Goal: Task Accomplishment & Management: Manage account settings

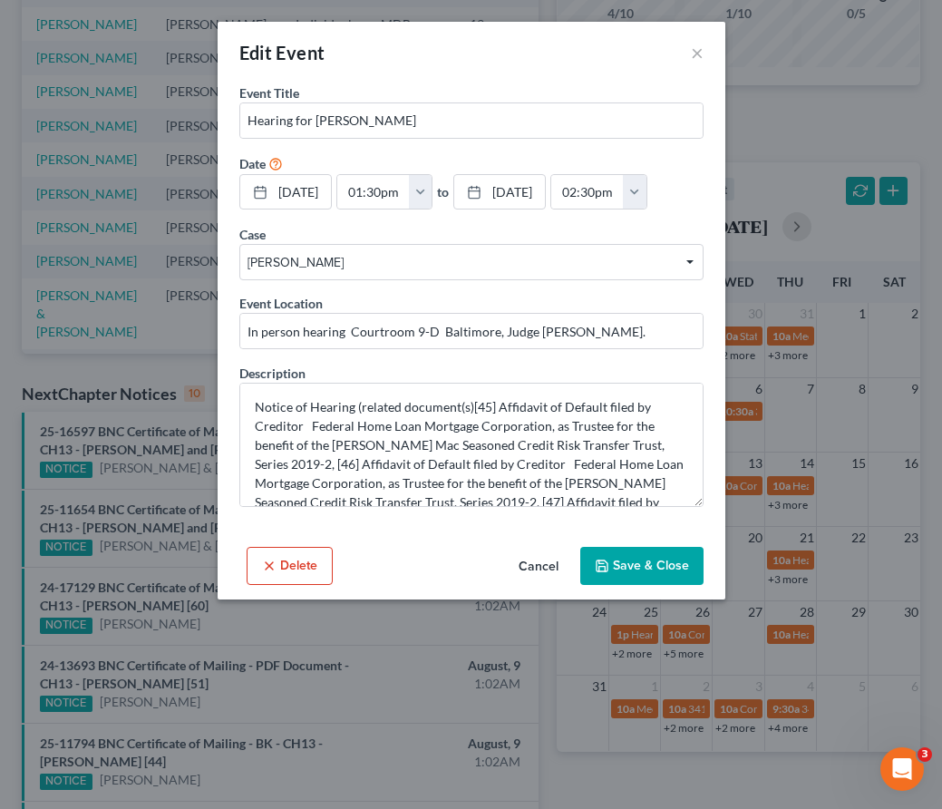
click at [644, 564] on button "Save & Close" at bounding box center [641, 566] width 123 height 38
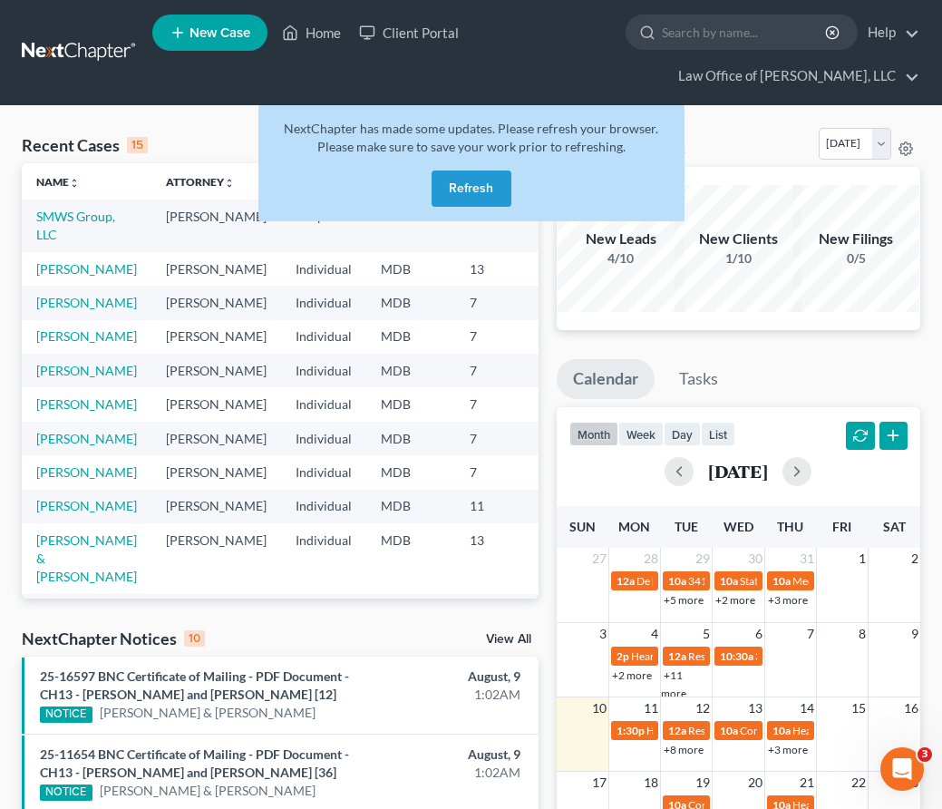
click at [501, 200] on button "Refresh" at bounding box center [471, 188] width 80 height 36
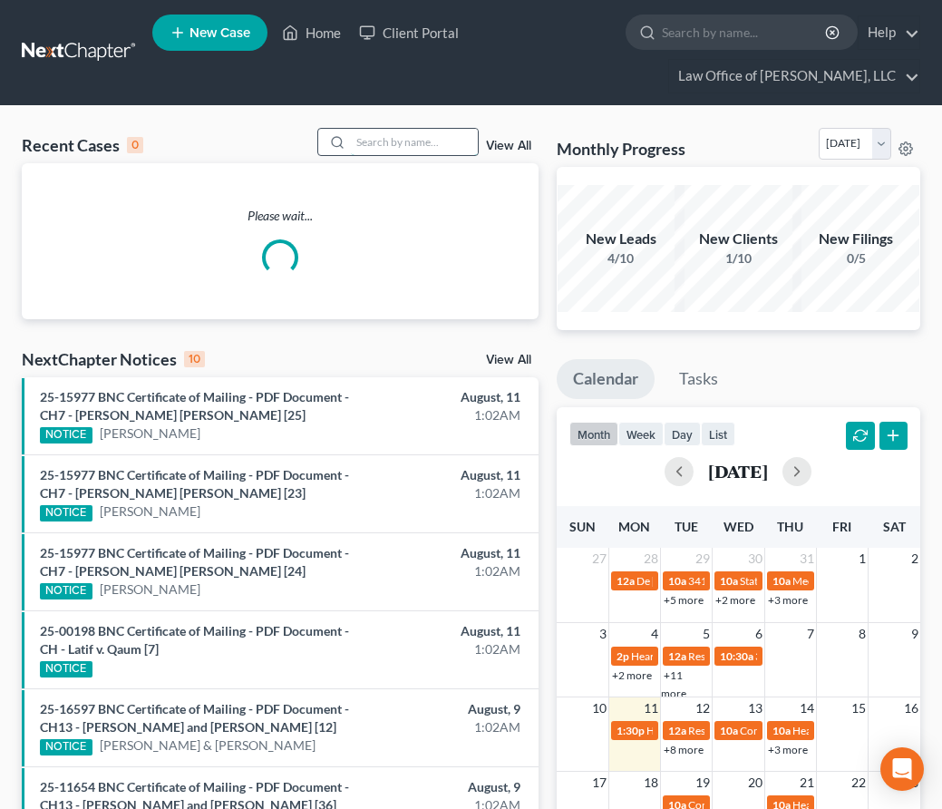
click at [372, 143] on input "search" at bounding box center [414, 142] width 127 height 26
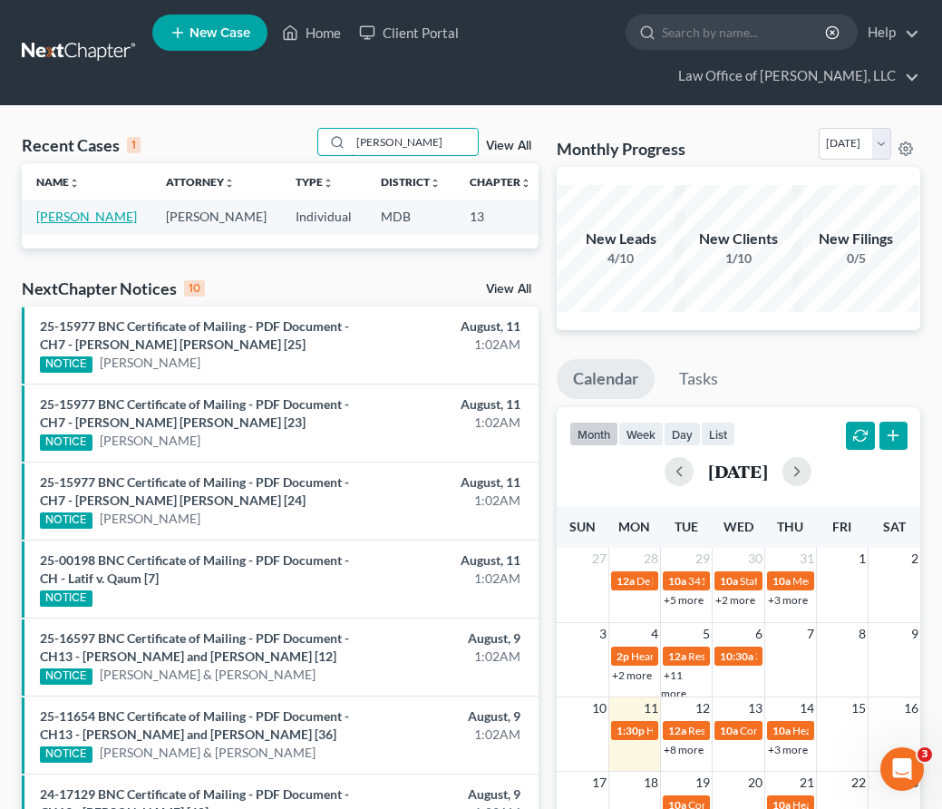
type input "[PERSON_NAME]"
click at [48, 219] on link "[PERSON_NAME]" at bounding box center [86, 215] width 101 height 15
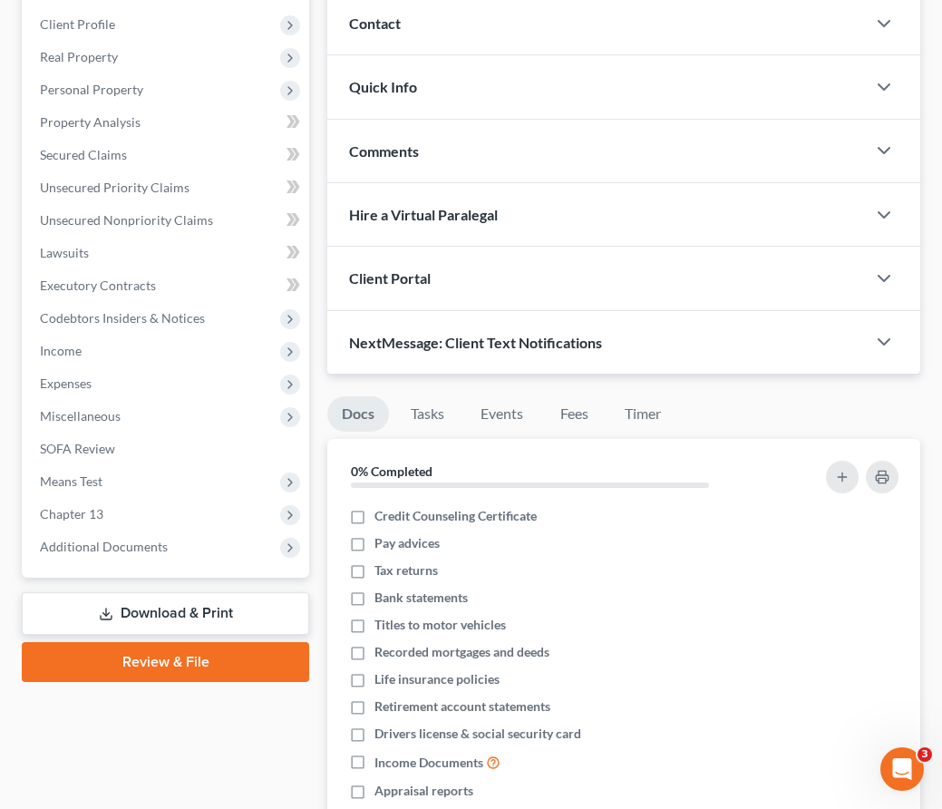
scroll to position [509, 0]
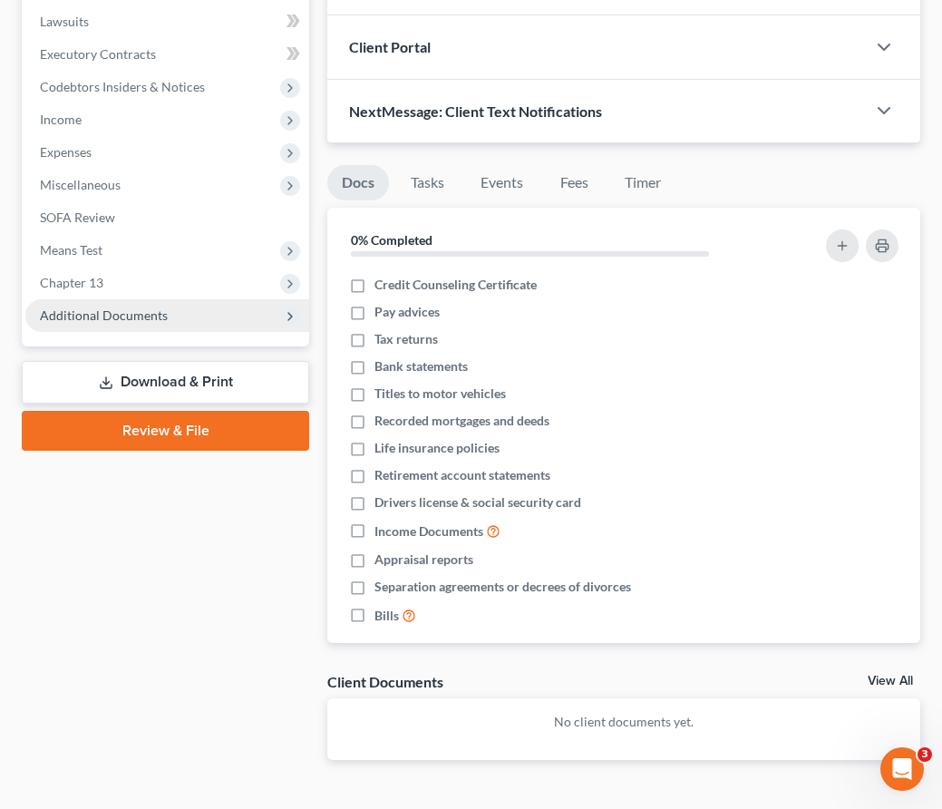
click at [93, 320] on span "Additional Documents" at bounding box center [104, 314] width 128 height 15
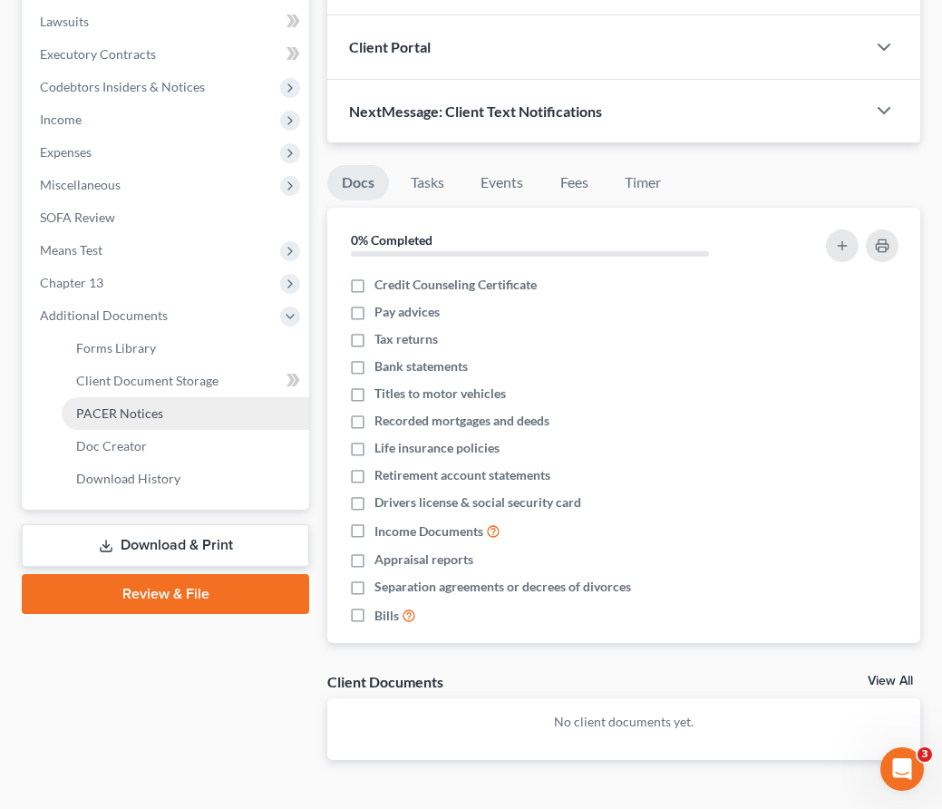
click at [102, 412] on span "PACER Notices" at bounding box center [119, 412] width 87 height 15
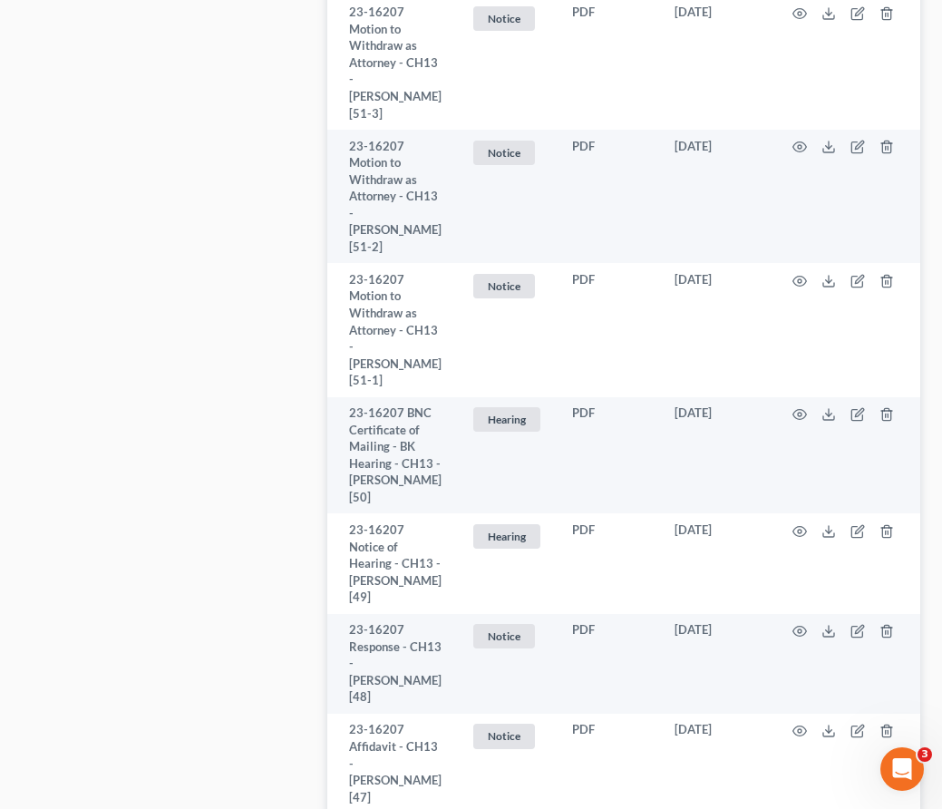
scroll to position [1572, 0]
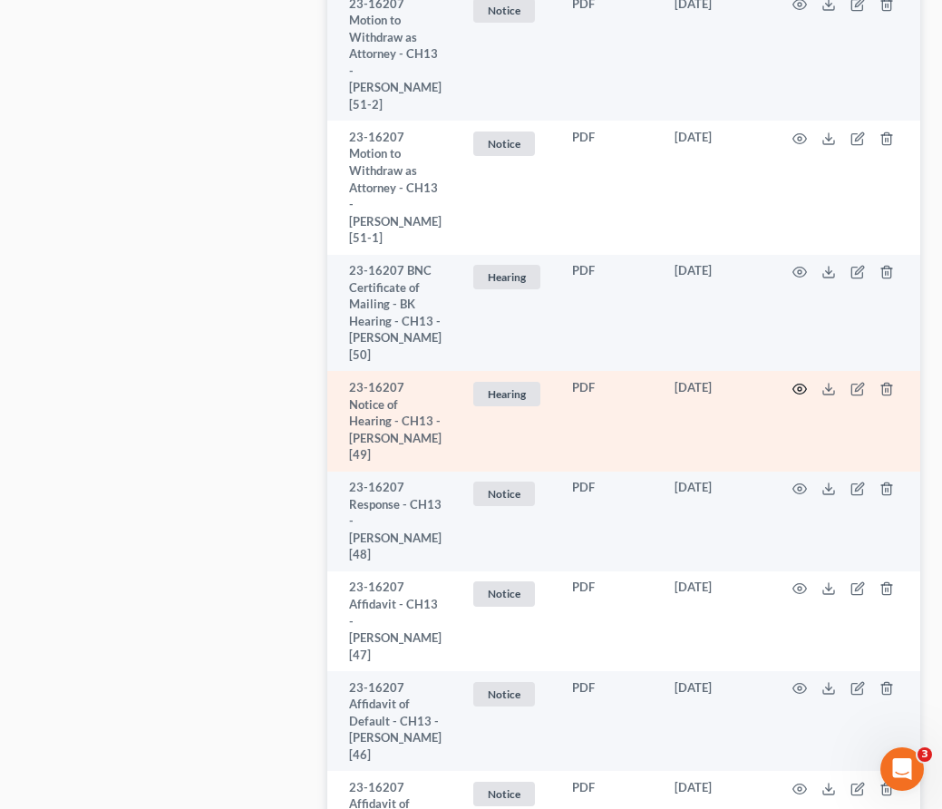
click at [792, 396] on icon "button" at bounding box center [799, 389] width 15 height 15
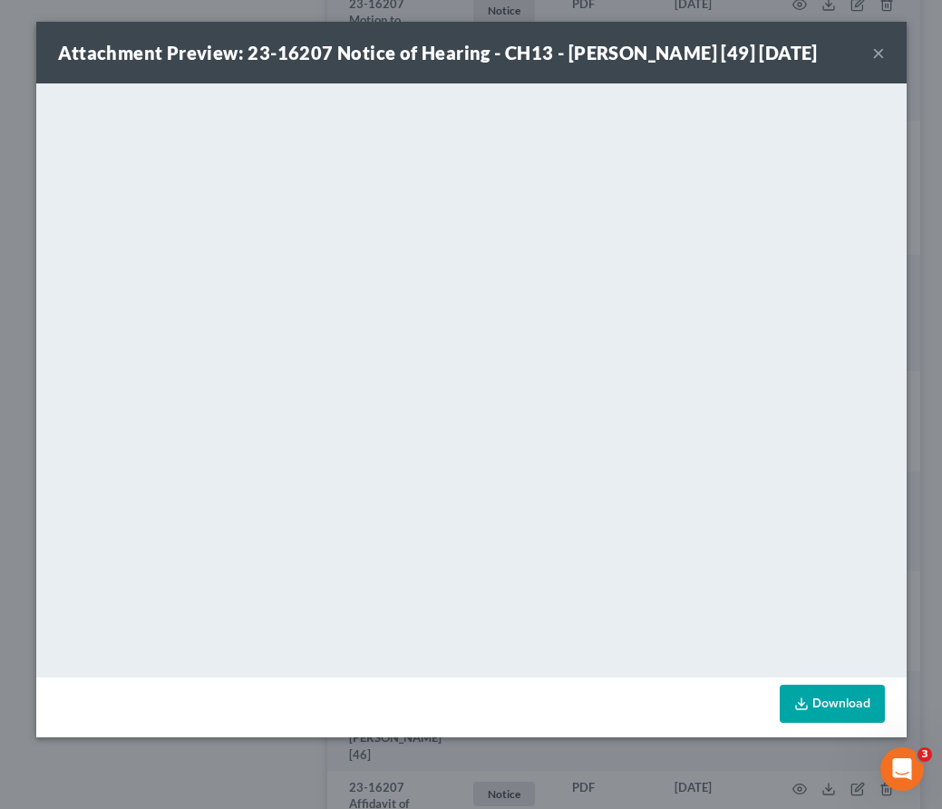
click at [873, 63] on button "×" at bounding box center [878, 53] width 13 height 22
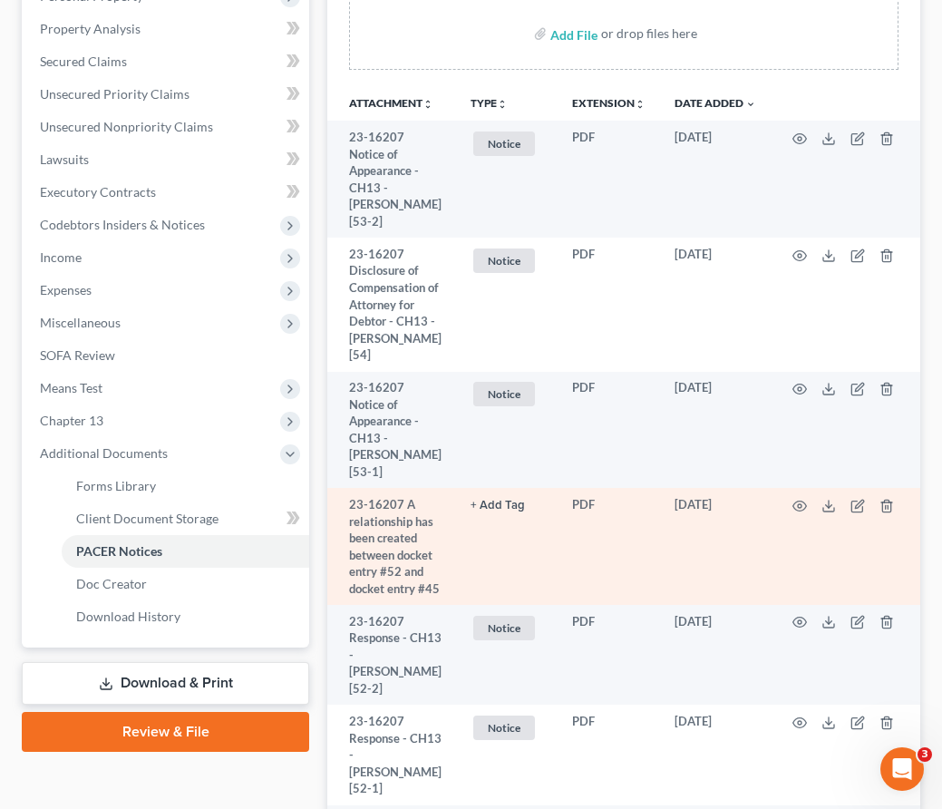
scroll to position [0, 0]
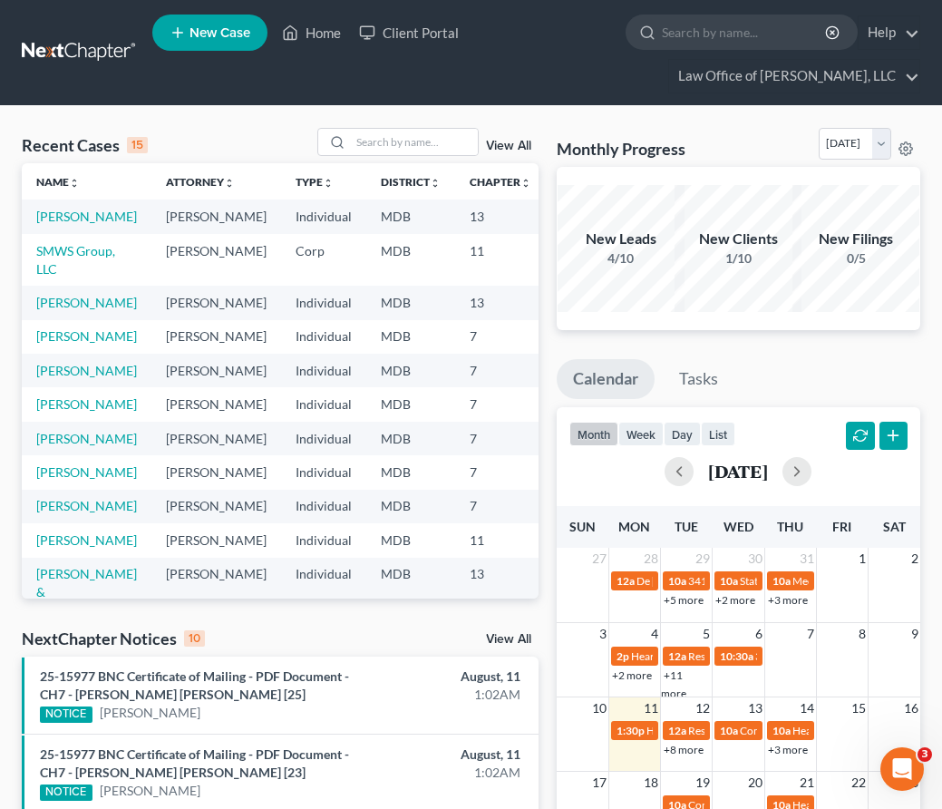
click at [688, 749] on link "+8 more" at bounding box center [683, 749] width 40 height 14
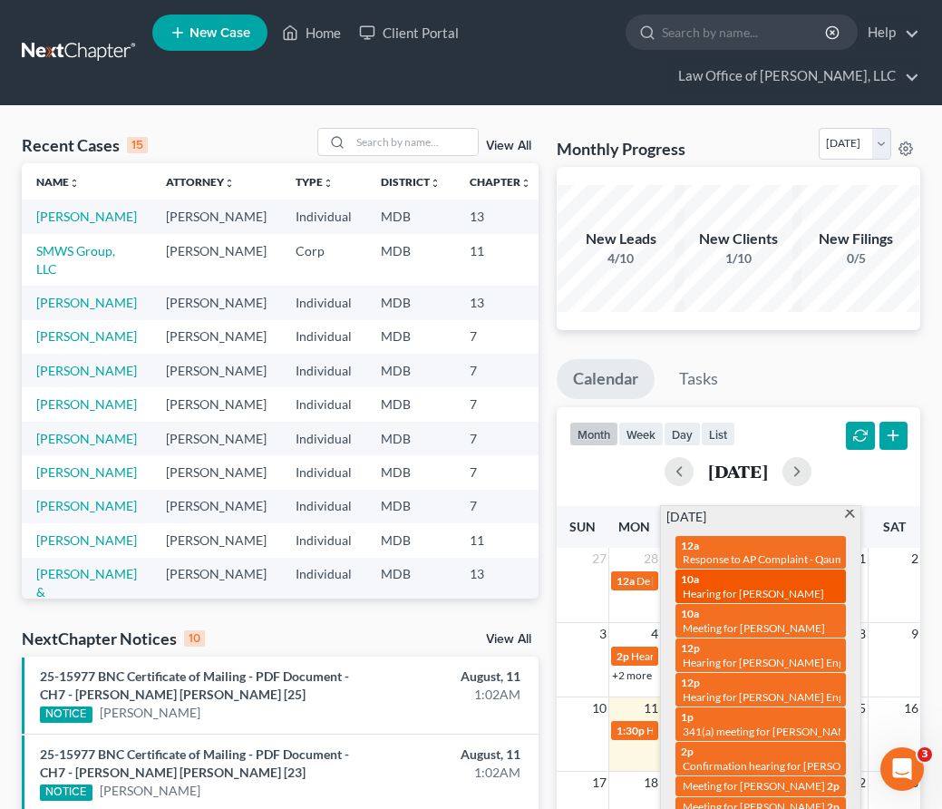
click at [717, 586] on span "Hearing for [PERSON_NAME]" at bounding box center [753, 593] width 141 height 14
select select "Days"
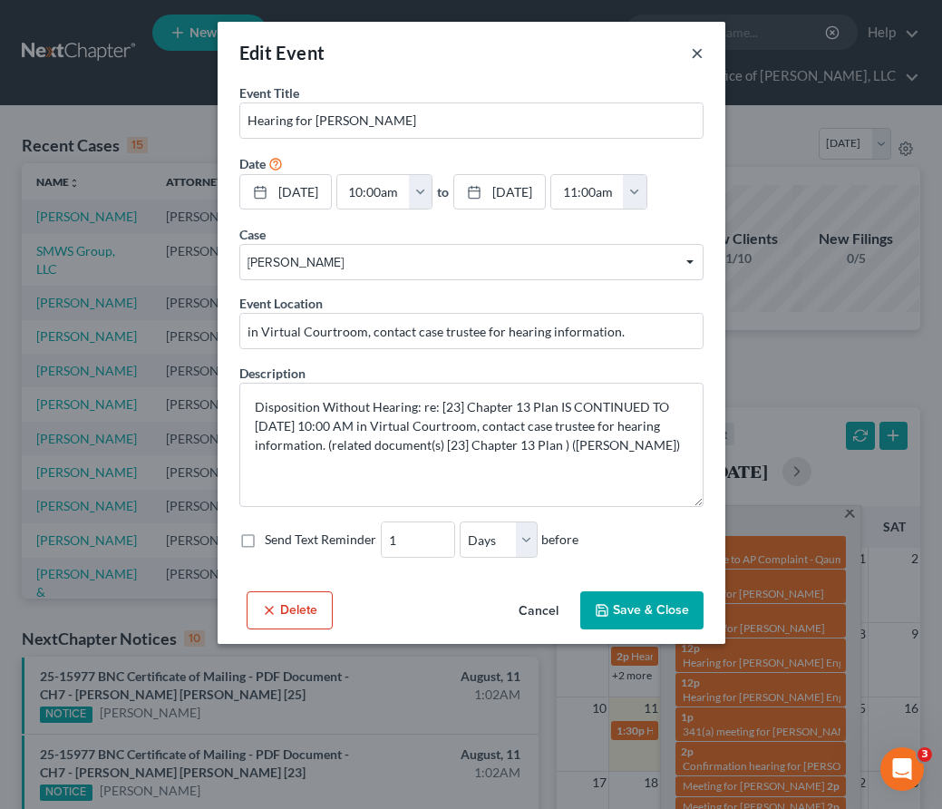
click at [700, 55] on button "×" at bounding box center [697, 53] width 13 height 22
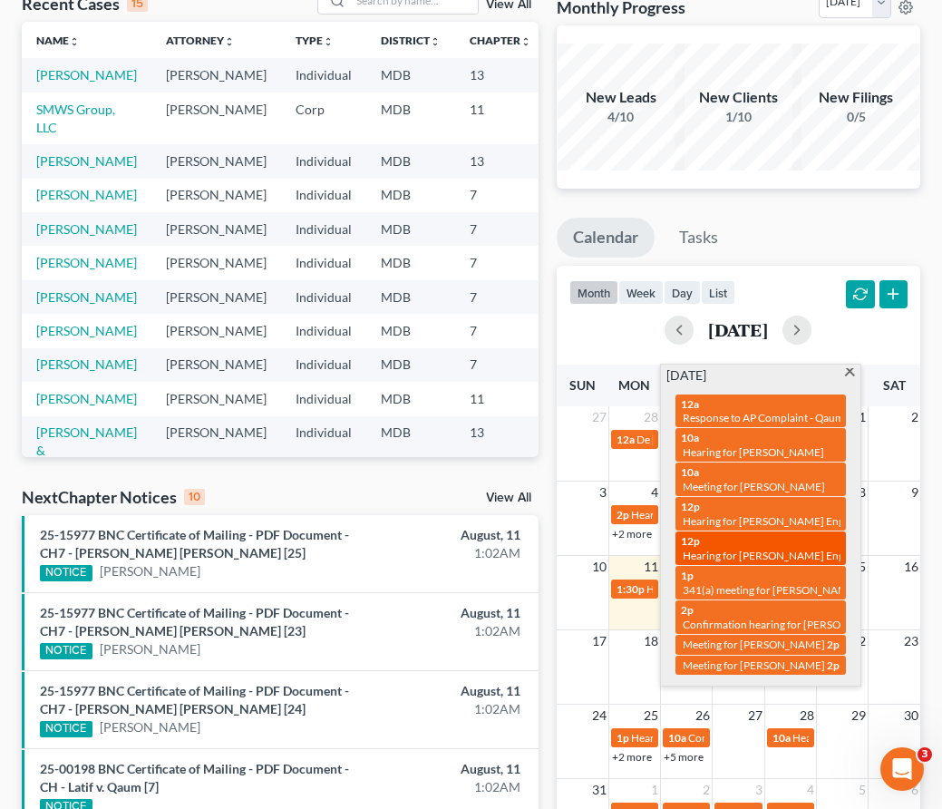
scroll to position [144, 0]
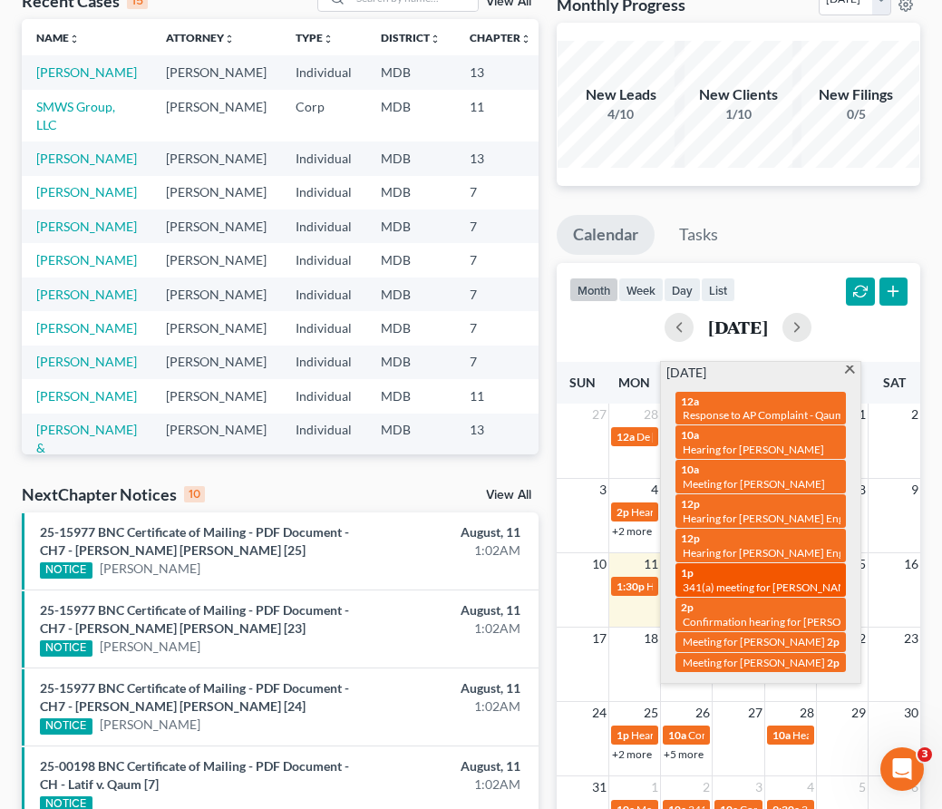
click at [714, 580] on span "341(a) meeting for [PERSON_NAME]" at bounding box center [770, 587] width 175 height 14
select select "Days"
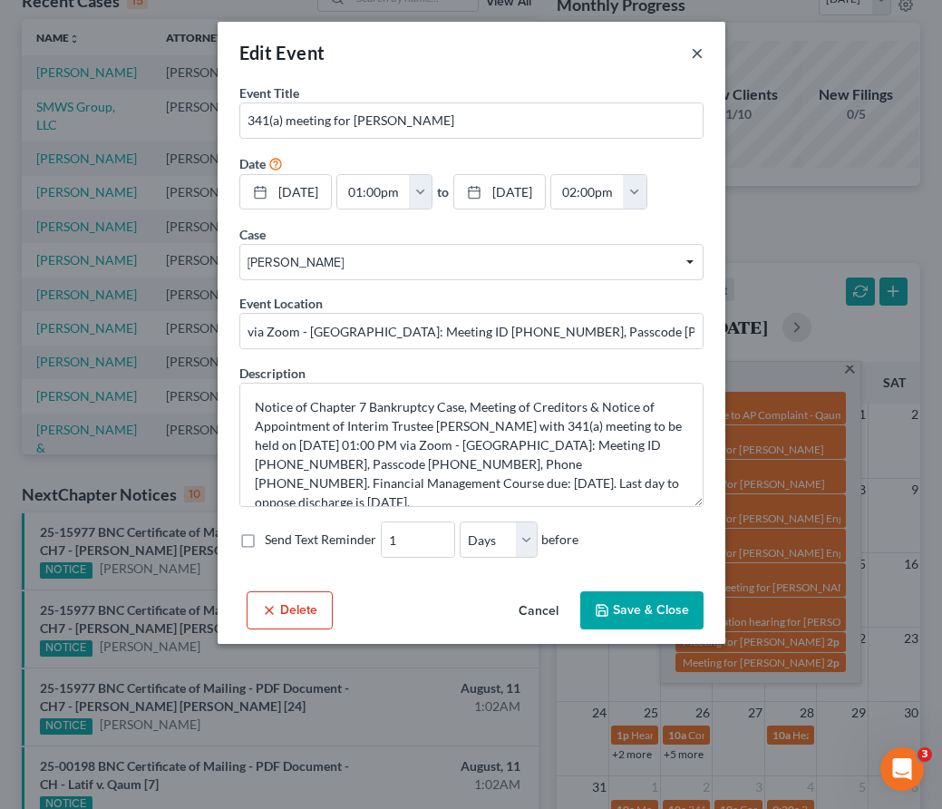
click at [692, 57] on button "×" at bounding box center [697, 53] width 13 height 22
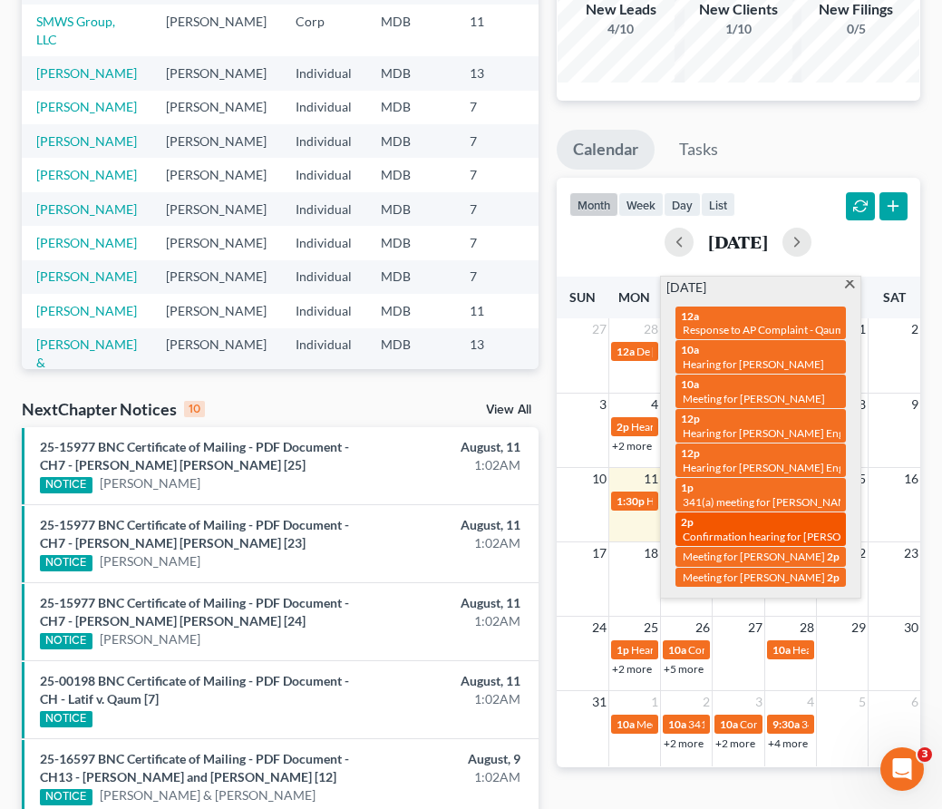
scroll to position [267, 0]
